Goal: Information Seeking & Learning: Find specific fact

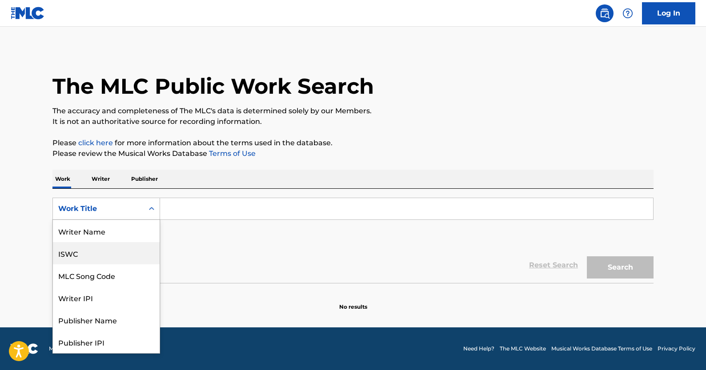
click at [101, 252] on div "ISWC" at bounding box center [106, 253] width 107 height 22
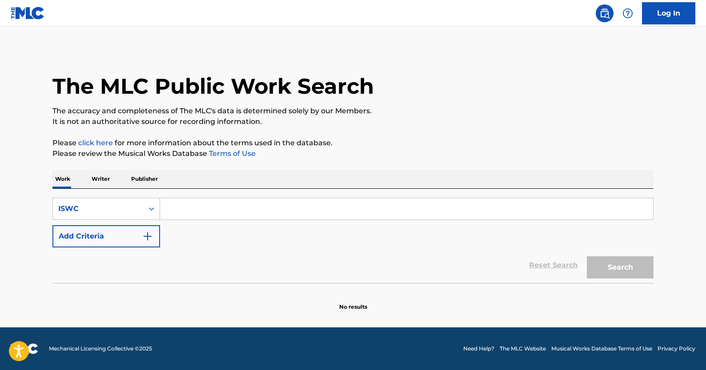
click at [203, 214] on input "Search Form" at bounding box center [406, 208] width 493 height 21
paste input "T3008469969"
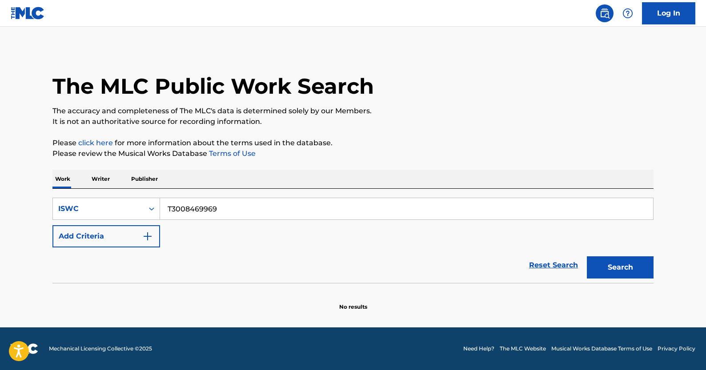
type input "T3008469969"
click at [608, 251] on div "Search" at bounding box center [618, 266] width 71 height 36
click at [608, 258] on button "Search" at bounding box center [620, 268] width 67 height 22
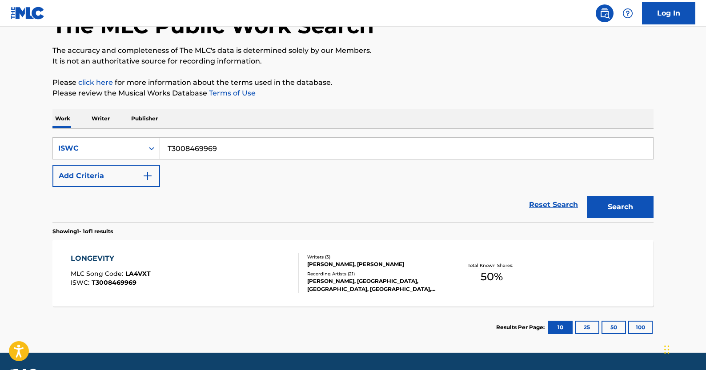
scroll to position [83, 0]
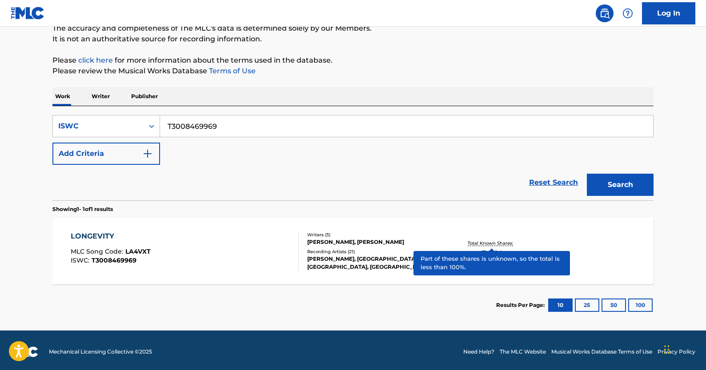
click at [486, 244] on p "Total Known Shares:" at bounding box center [492, 243] width 48 height 7
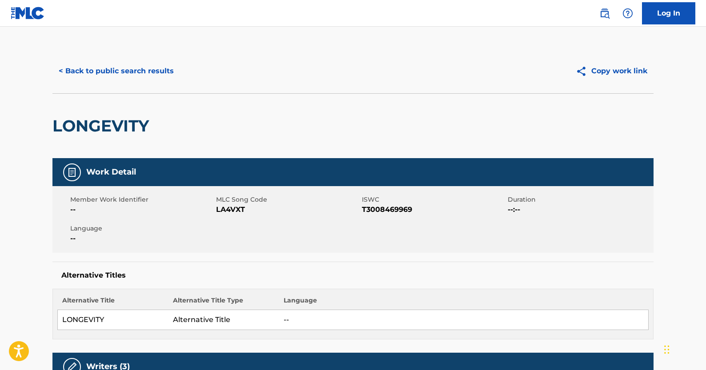
click at [120, 71] on button "< Back to public search results" at bounding box center [116, 71] width 128 height 22
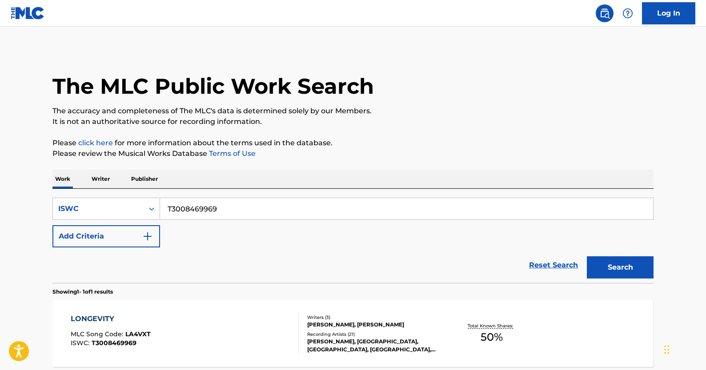
scroll to position [63, 0]
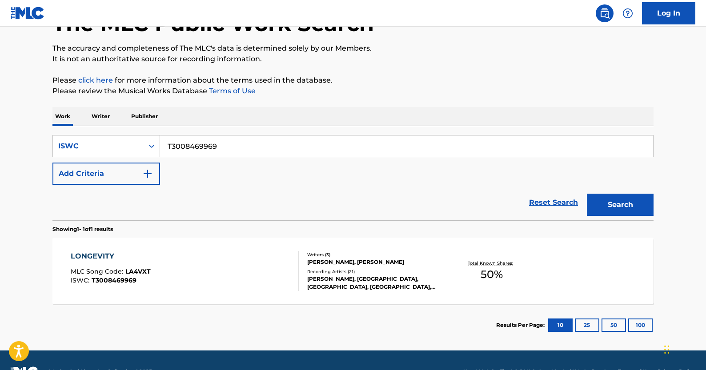
click at [564, 204] on link "Reset Search" at bounding box center [554, 203] width 58 height 20
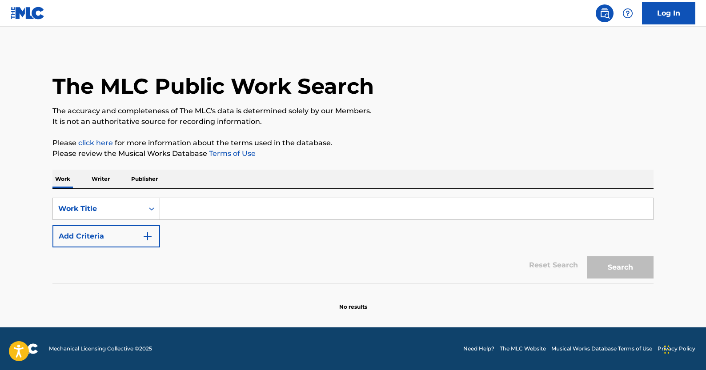
click at [191, 212] on input "Search Form" at bounding box center [406, 208] width 493 height 21
paste input "Yes Song"
type input "Yes Song"
click at [139, 244] on button "Add Criteria" at bounding box center [106, 236] width 108 height 22
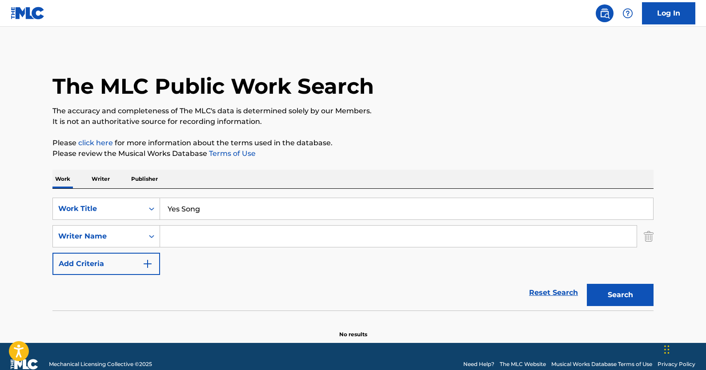
click at [261, 236] on input "Search Form" at bounding box center [398, 236] width 477 height 21
paste input "[PERSON_NAME]"
type input "[PERSON_NAME]"
click at [608, 300] on button "Search" at bounding box center [620, 295] width 67 height 22
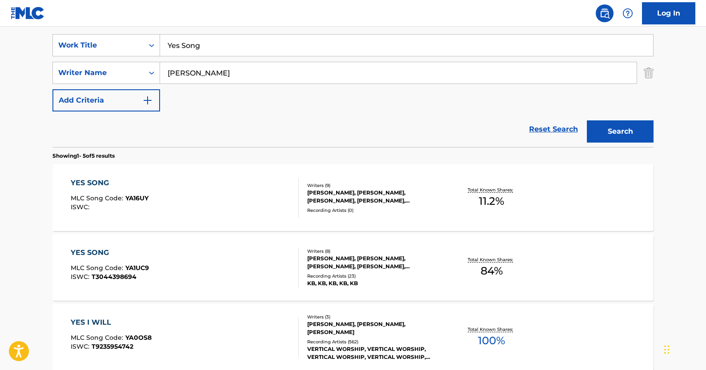
scroll to position [221, 0]
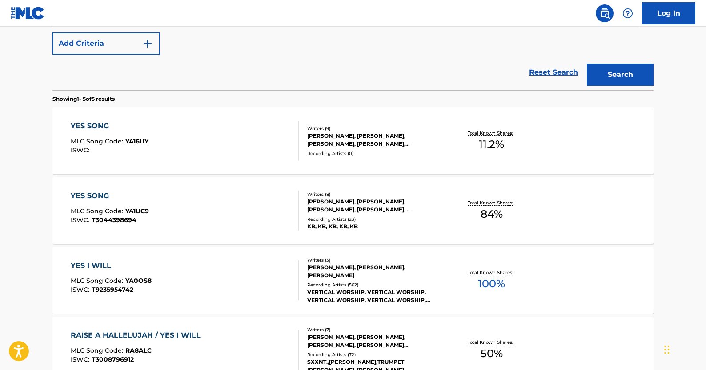
click at [495, 128] on div "Total Known Shares: 11.2 %" at bounding box center [492, 141] width 100 height 27
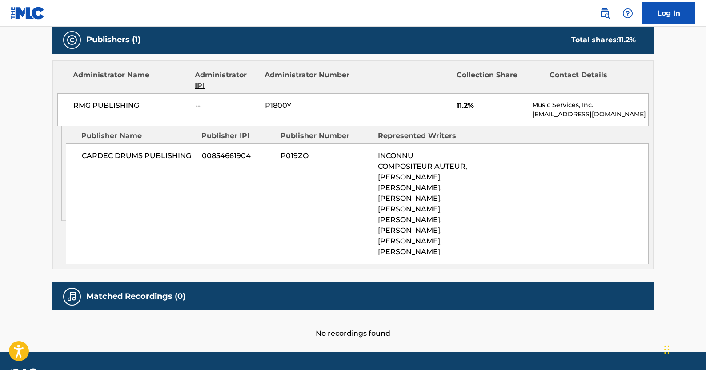
scroll to position [487, 0]
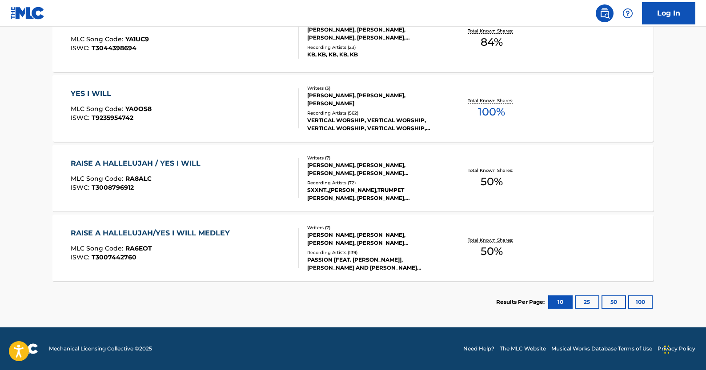
scroll to position [271, 0]
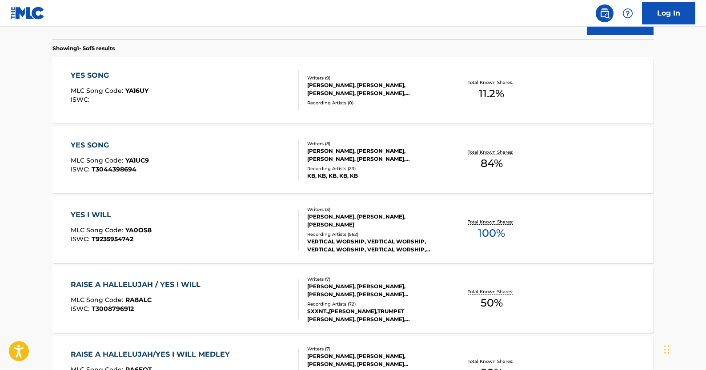
click at [89, 142] on div "YES SONG" at bounding box center [110, 145] width 78 height 11
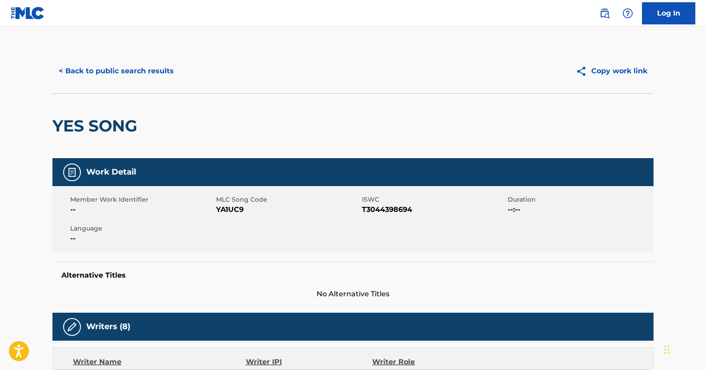
click at [142, 73] on button "< Back to public search results" at bounding box center [116, 71] width 128 height 22
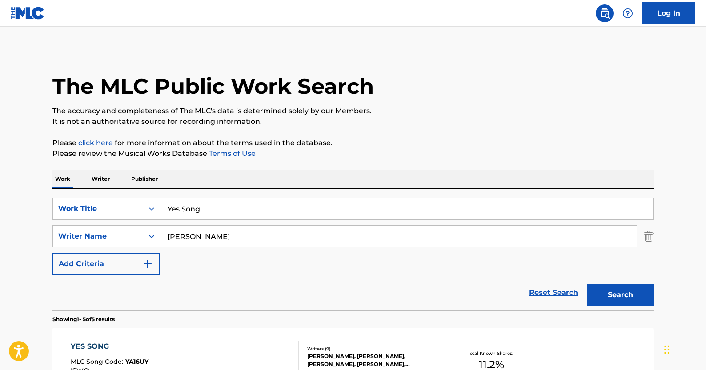
click at [549, 294] on link "Reset Search" at bounding box center [554, 293] width 58 height 20
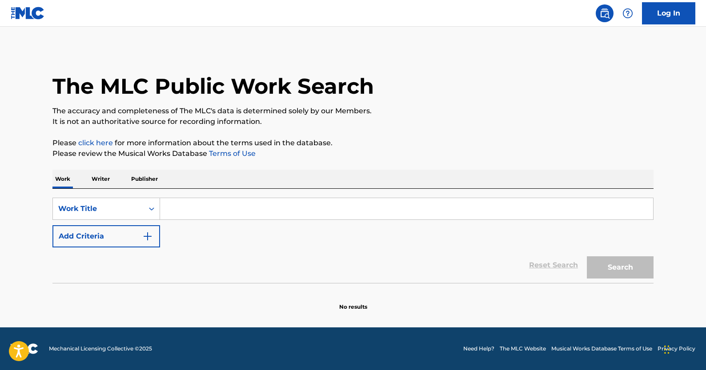
click at [226, 203] on input "Search Form" at bounding box center [406, 208] width 493 height 21
paste input "Just a Friend"
type input "Just a Friend"
click at [151, 240] on img "Search Form" at bounding box center [147, 236] width 11 height 11
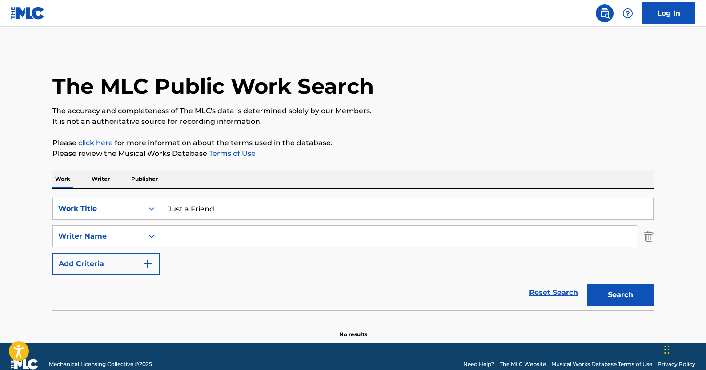
click at [200, 237] on input "Search Form" at bounding box center [398, 236] width 477 height 21
paste input "[PERSON_NAME] [PERSON_NAME]"
type input "[PERSON_NAME] [PERSON_NAME]"
click at [587, 284] on button "Search" at bounding box center [620, 295] width 67 height 22
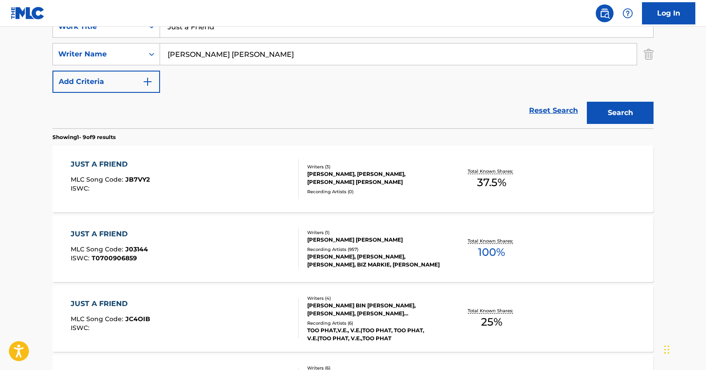
scroll to position [183, 0]
click at [479, 174] on span "37.5 %" at bounding box center [491, 182] width 29 height 16
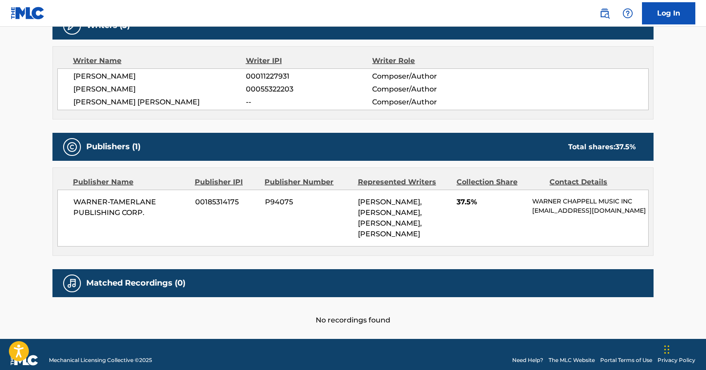
scroll to position [301, 0]
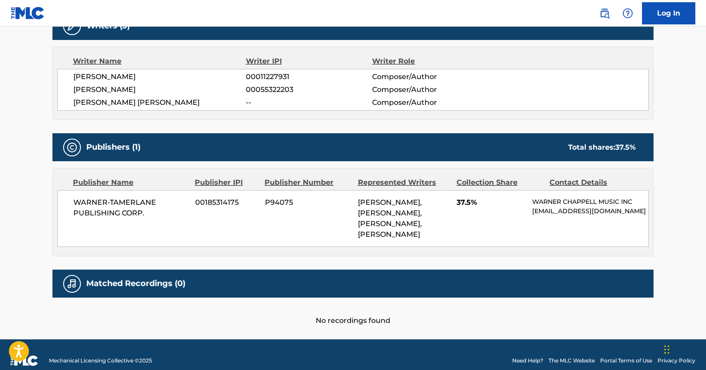
scroll to position [183, 0]
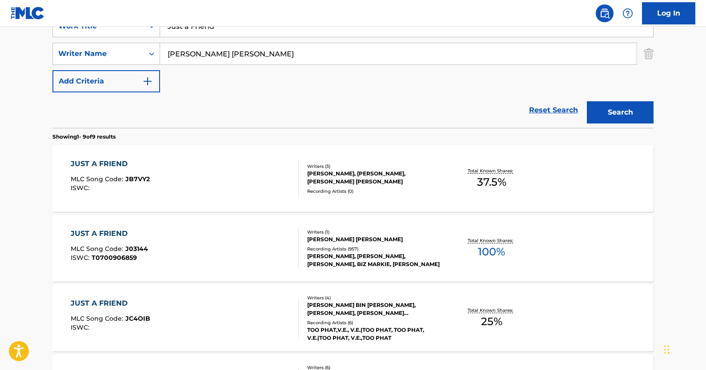
click at [343, 243] on div "[PERSON_NAME] [PERSON_NAME]" at bounding box center [374, 240] width 134 height 8
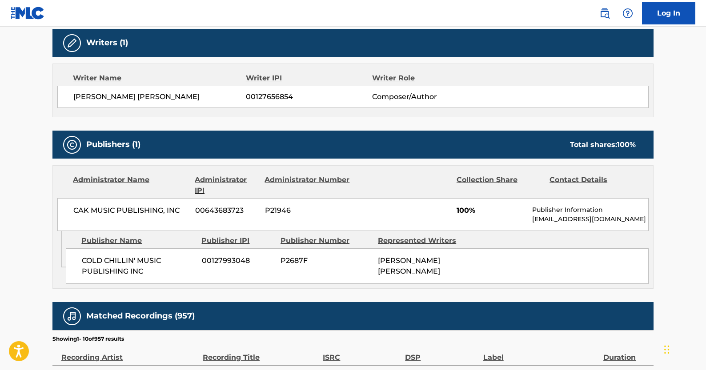
scroll to position [645, 0]
